Goal: Obtain resource: Download file/media

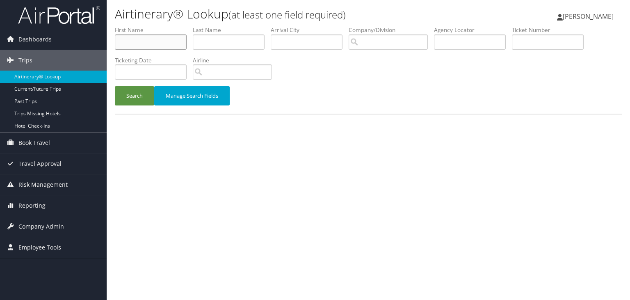
click at [178, 46] on input "text" at bounding box center [151, 41] width 72 height 15
type input "[PERSON_NAME]"
type input "goheen"
click at [133, 96] on button "Search" at bounding box center [134, 95] width 39 height 19
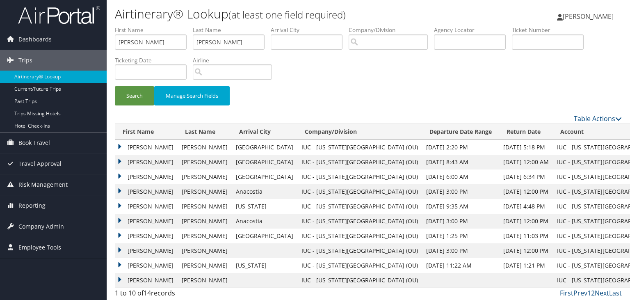
click at [152, 147] on td "TIMOTHY KEITH" at bounding box center [146, 147] width 62 height 15
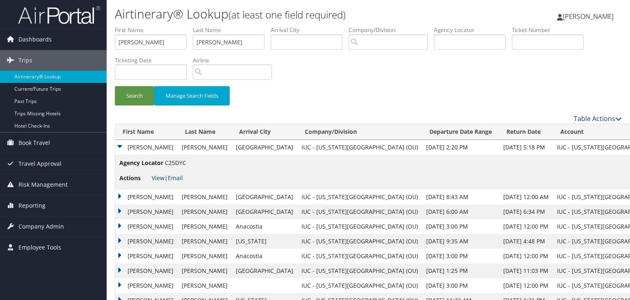
click at [159, 178] on link "View" at bounding box center [158, 178] width 13 height 8
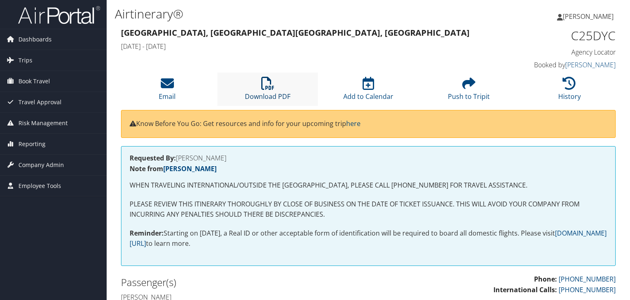
click at [247, 98] on link "Download PDF" at bounding box center [268, 91] width 46 height 20
